Goal: Transaction & Acquisition: Purchase product/service

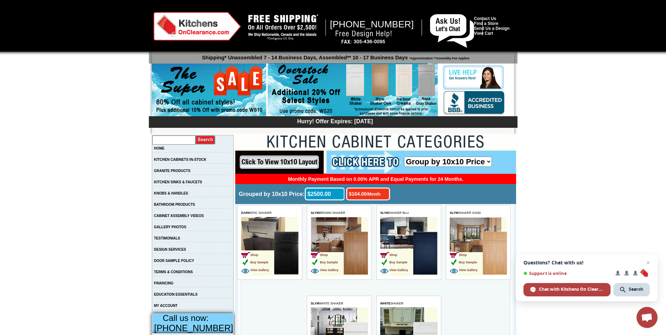
click at [175, 139] on input "text" at bounding box center [173, 140] width 43 height 9
type input "vanity"
click at [196, 135] on input "image" at bounding box center [206, 139] width 20 height 9
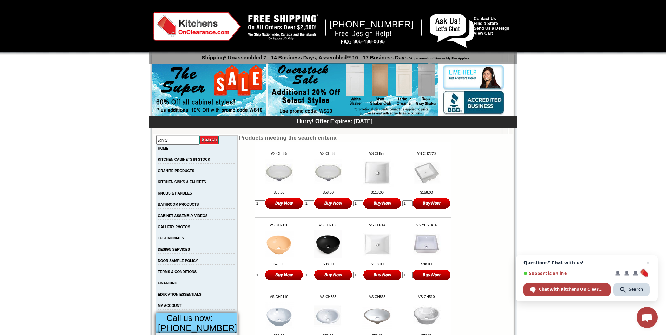
scroll to position [24, 0]
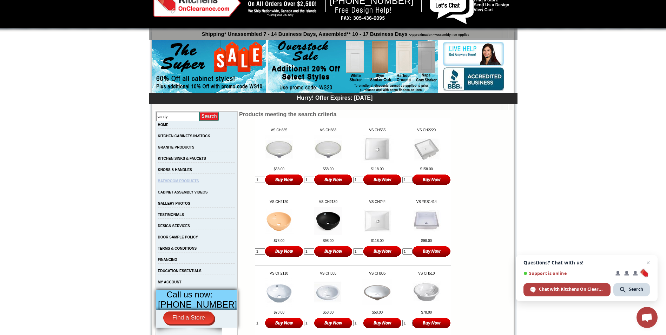
click at [195, 182] on link "BATHROOM PRODUCTS" at bounding box center [178, 181] width 41 height 4
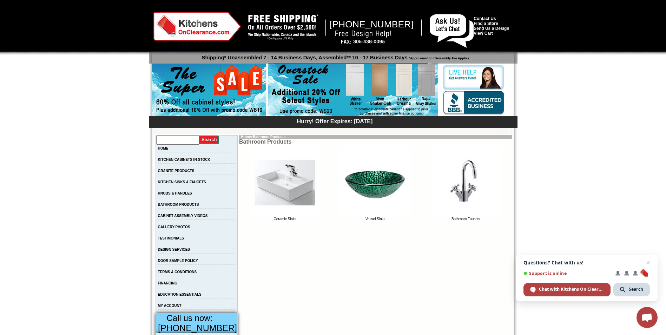
click at [182, 140] on input "text" at bounding box center [177, 140] width 43 height 9
type input "vanity"
click at [212, 139] on input "image" at bounding box center [209, 139] width 20 height 9
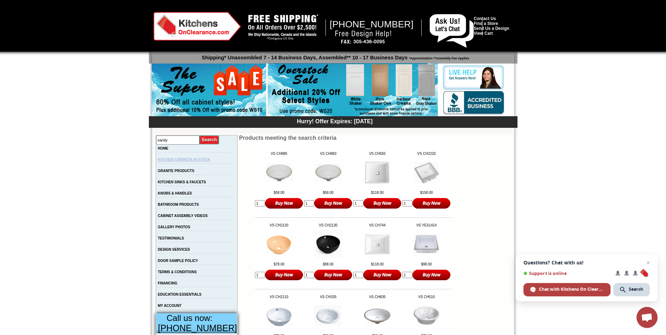
click at [201, 159] on link "KITCHEN CABINETS IN-STOCK" at bounding box center [184, 160] width 52 height 4
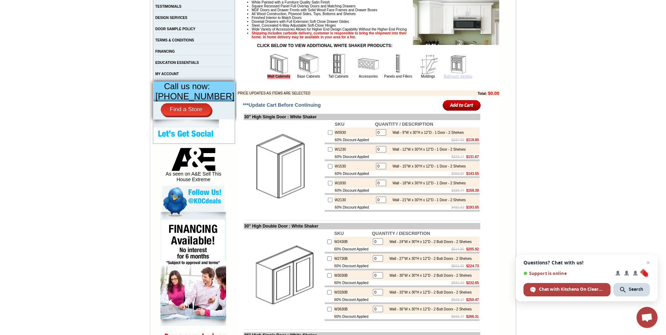
click at [454, 78] on link "Bathroom Vanities" at bounding box center [458, 76] width 28 height 4
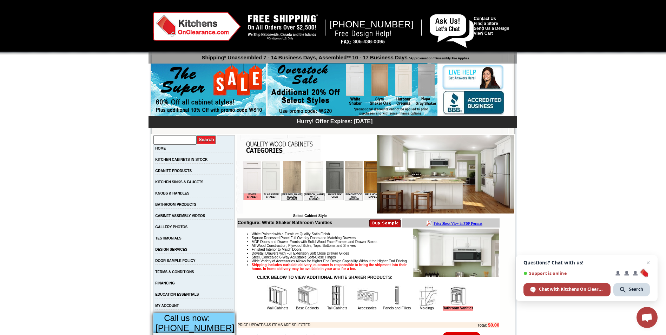
click at [170, 141] on input "text" at bounding box center [174, 140] width 43 height 9
type input "green vanity"
click at [197, 135] on input "image" at bounding box center [207, 139] width 20 height 9
